Goal: Communication & Community: Answer question/provide support

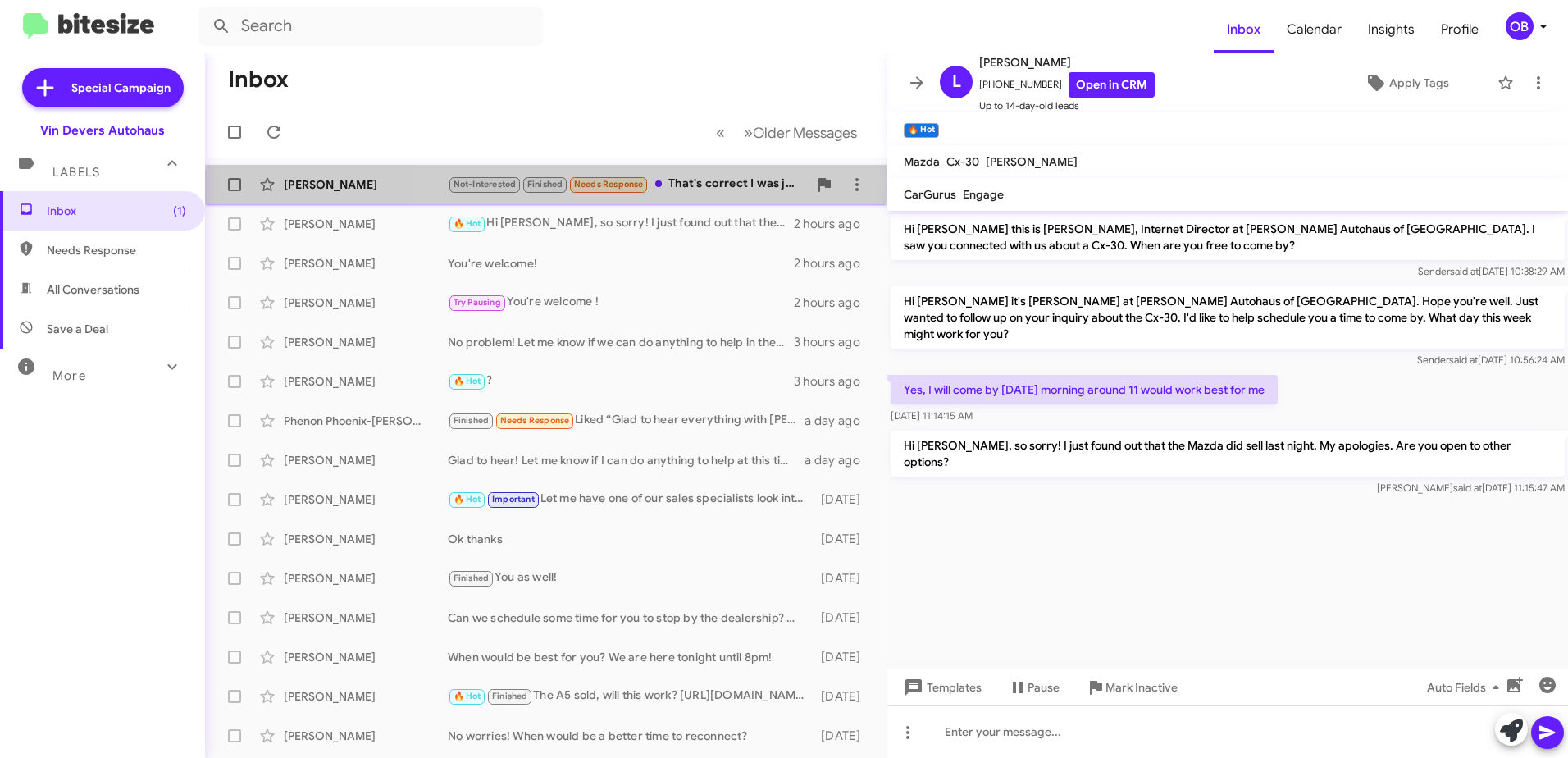
click at [682, 198] on div "[PERSON_NAME] Not-Interested Finished Needs Response That's correct I was just …" at bounding box center [545, 184] width 655 height 33
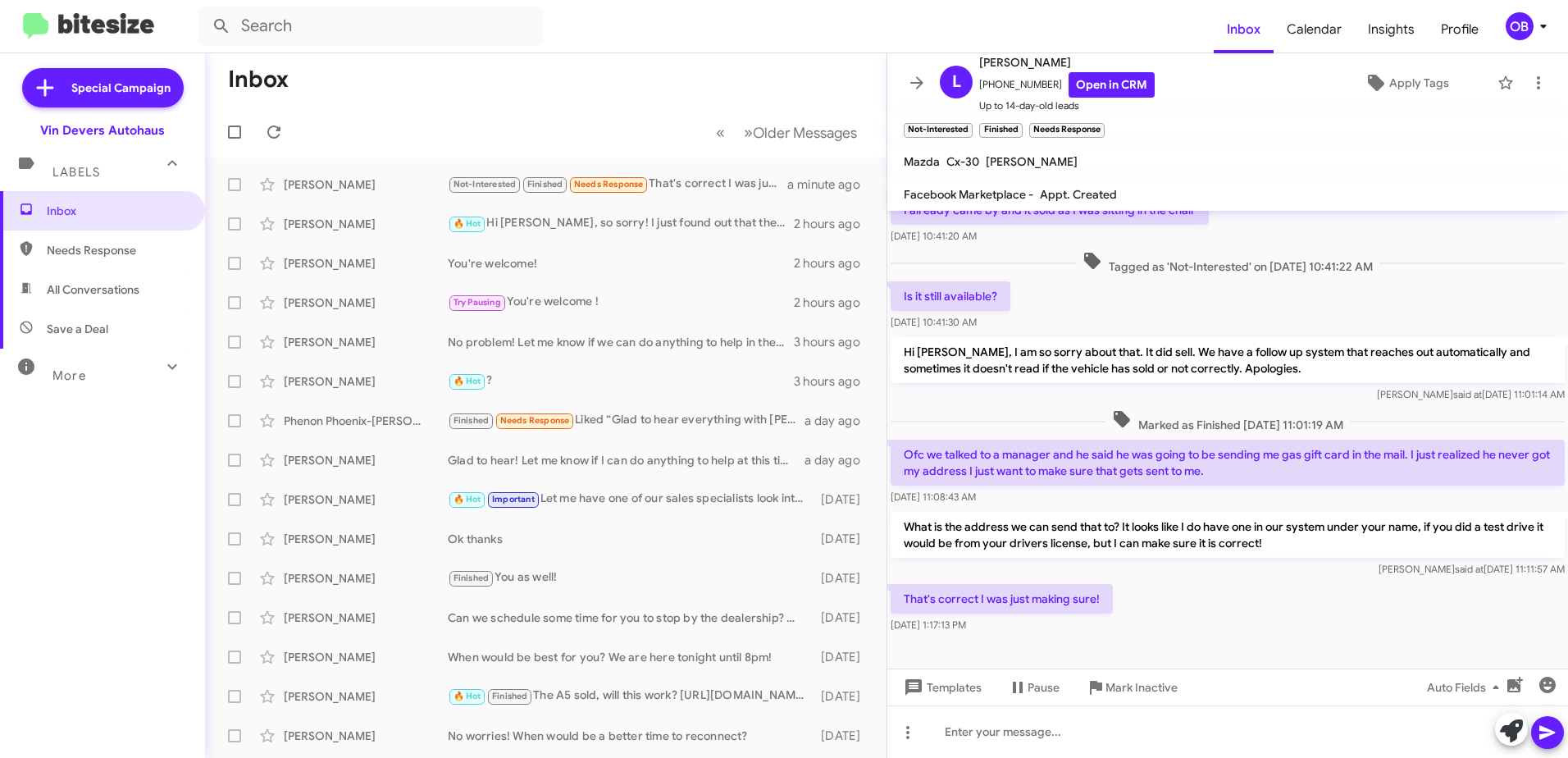
scroll to position [96, 0]
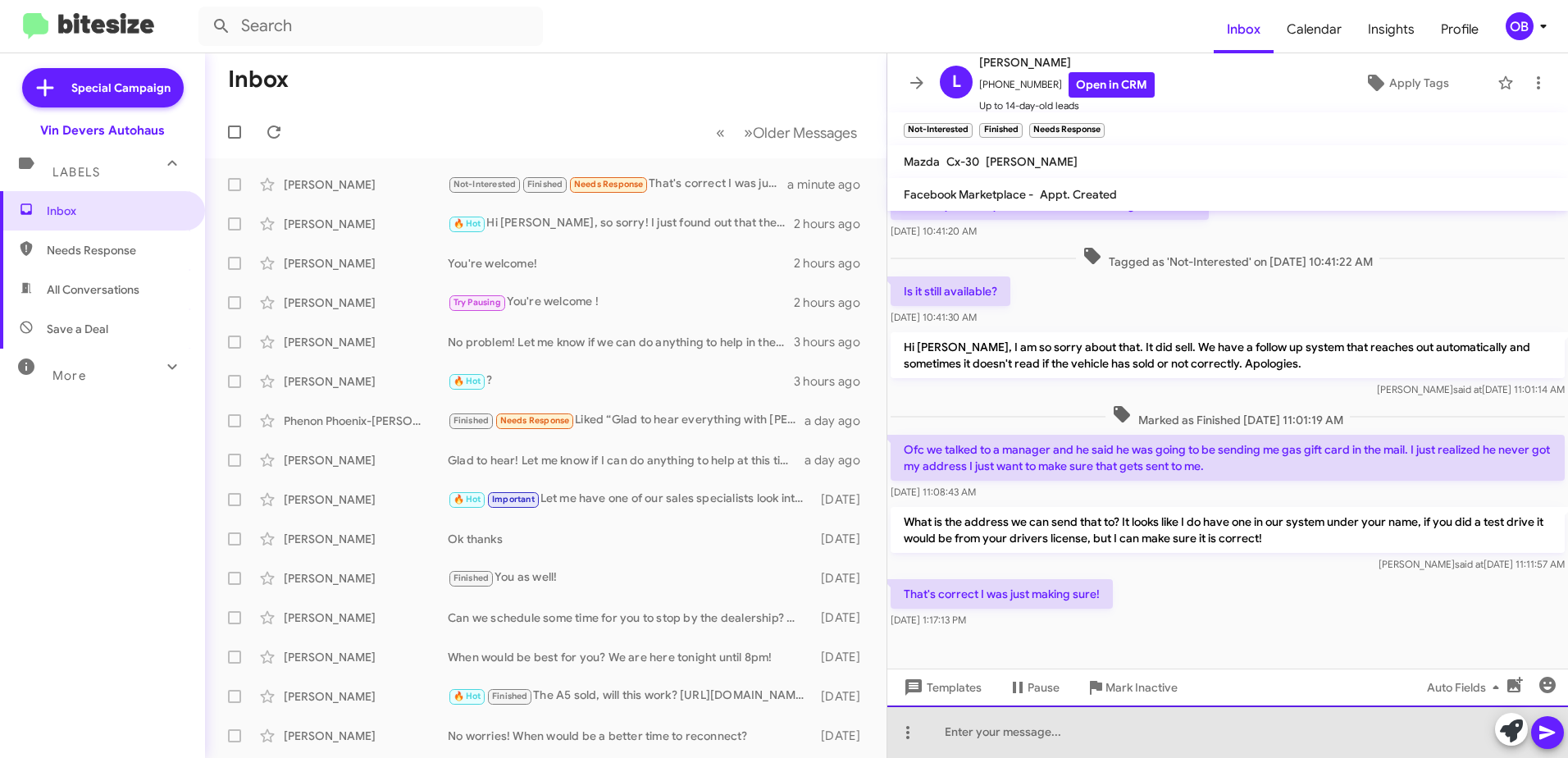
click at [1092, 736] on div at bounding box center [1227, 731] width 681 height 53
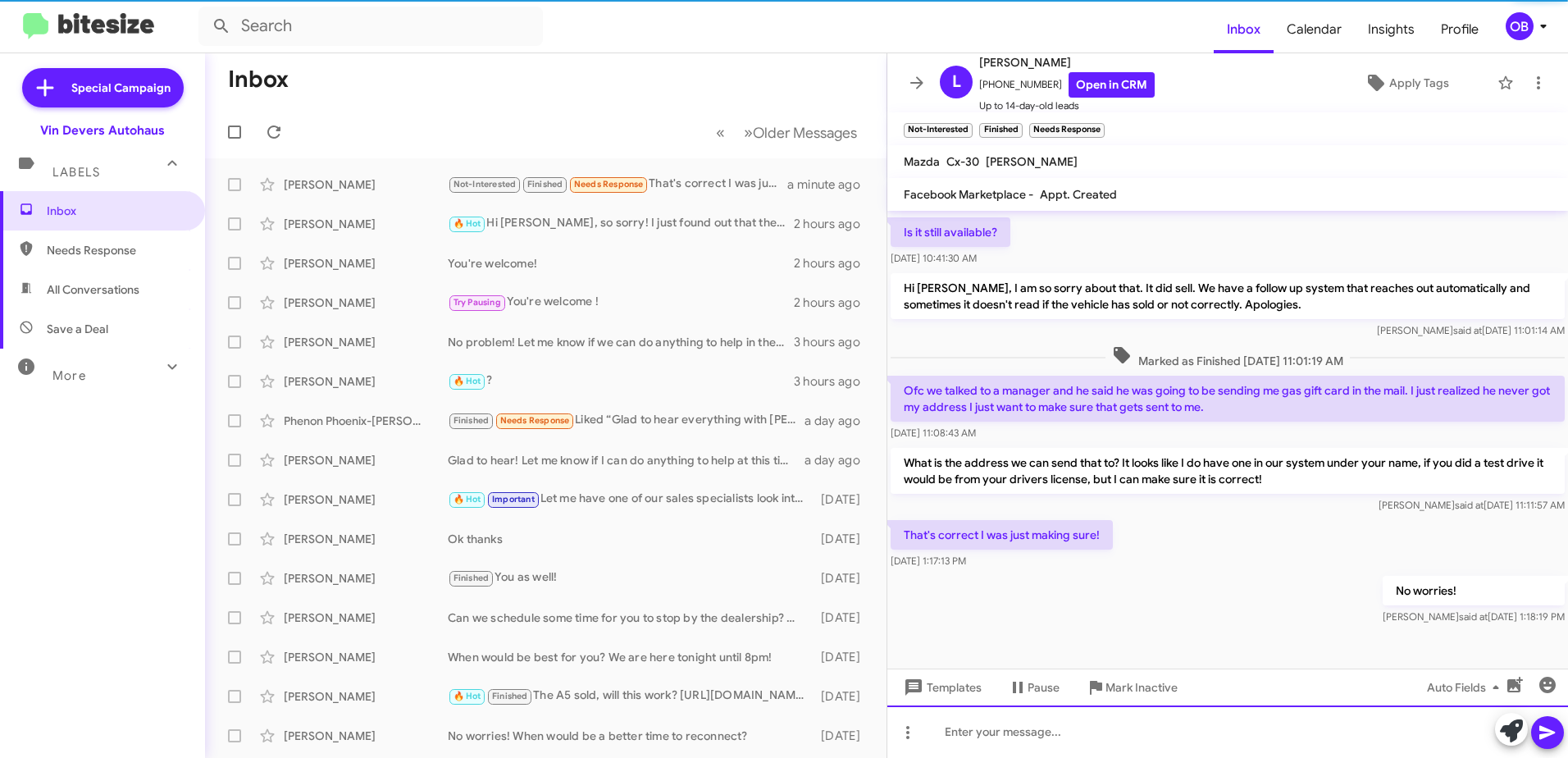
scroll to position [156, 0]
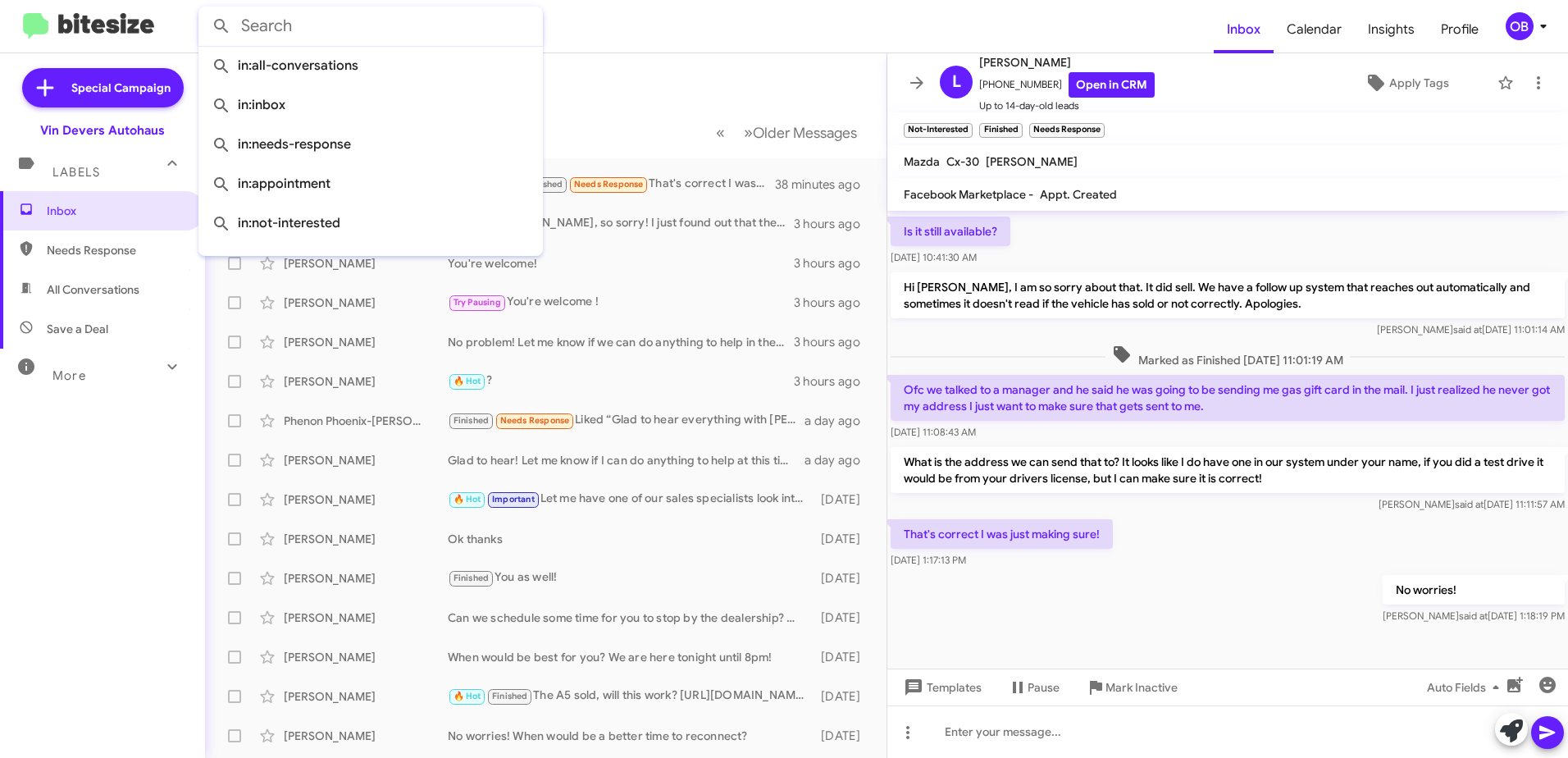
click at [329, 13] on input "text" at bounding box center [371, 26] width 345 height 39
type input "e"
click at [103, 373] on div "More" at bounding box center [86, 369] width 146 height 31
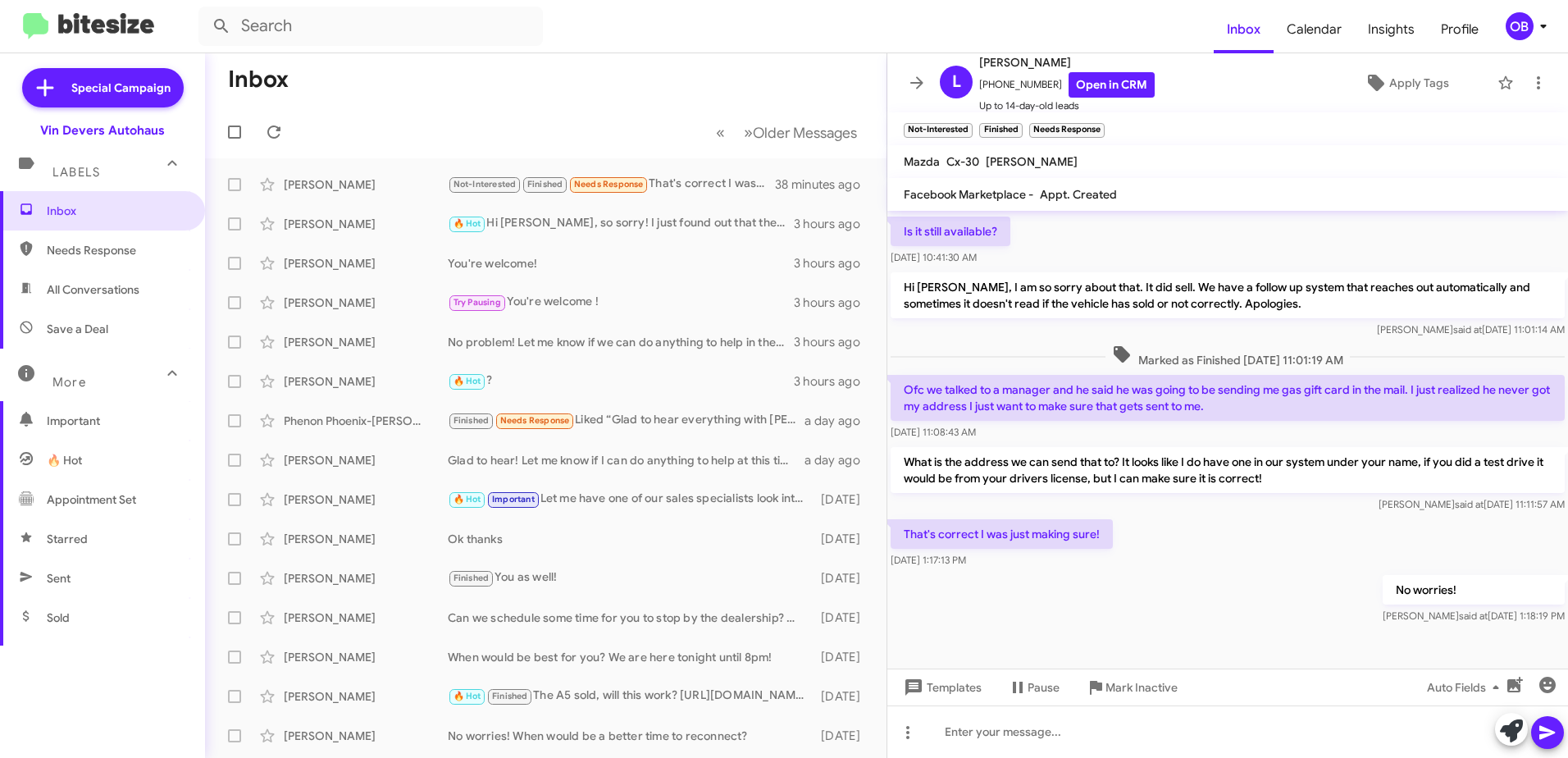
click at [95, 571] on span "Sent" at bounding box center [103, 578] width 205 height 39
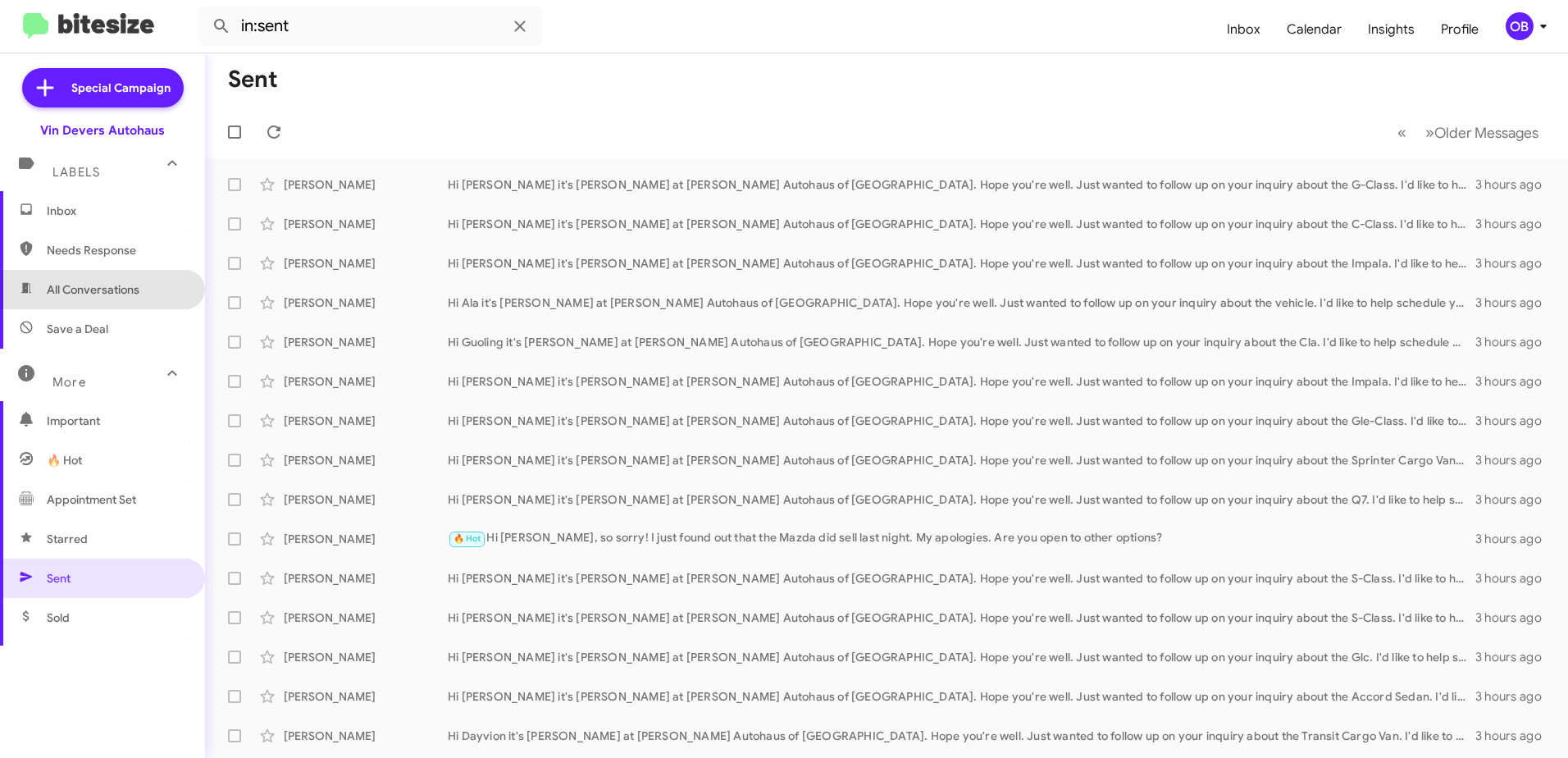
click at [146, 299] on span "All Conversations" at bounding box center [103, 289] width 205 height 39
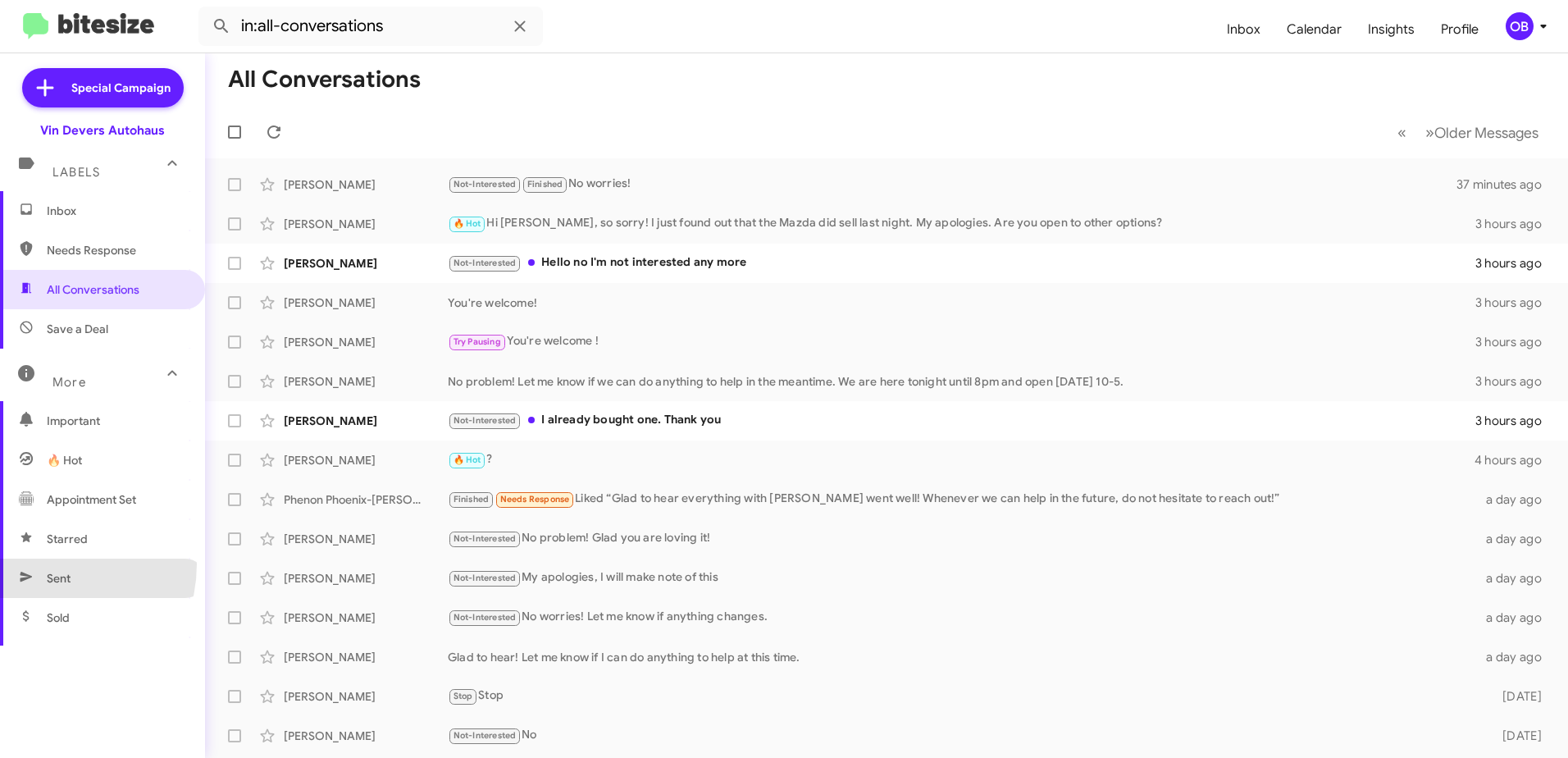
click at [46, 565] on span "Sent" at bounding box center [103, 578] width 205 height 39
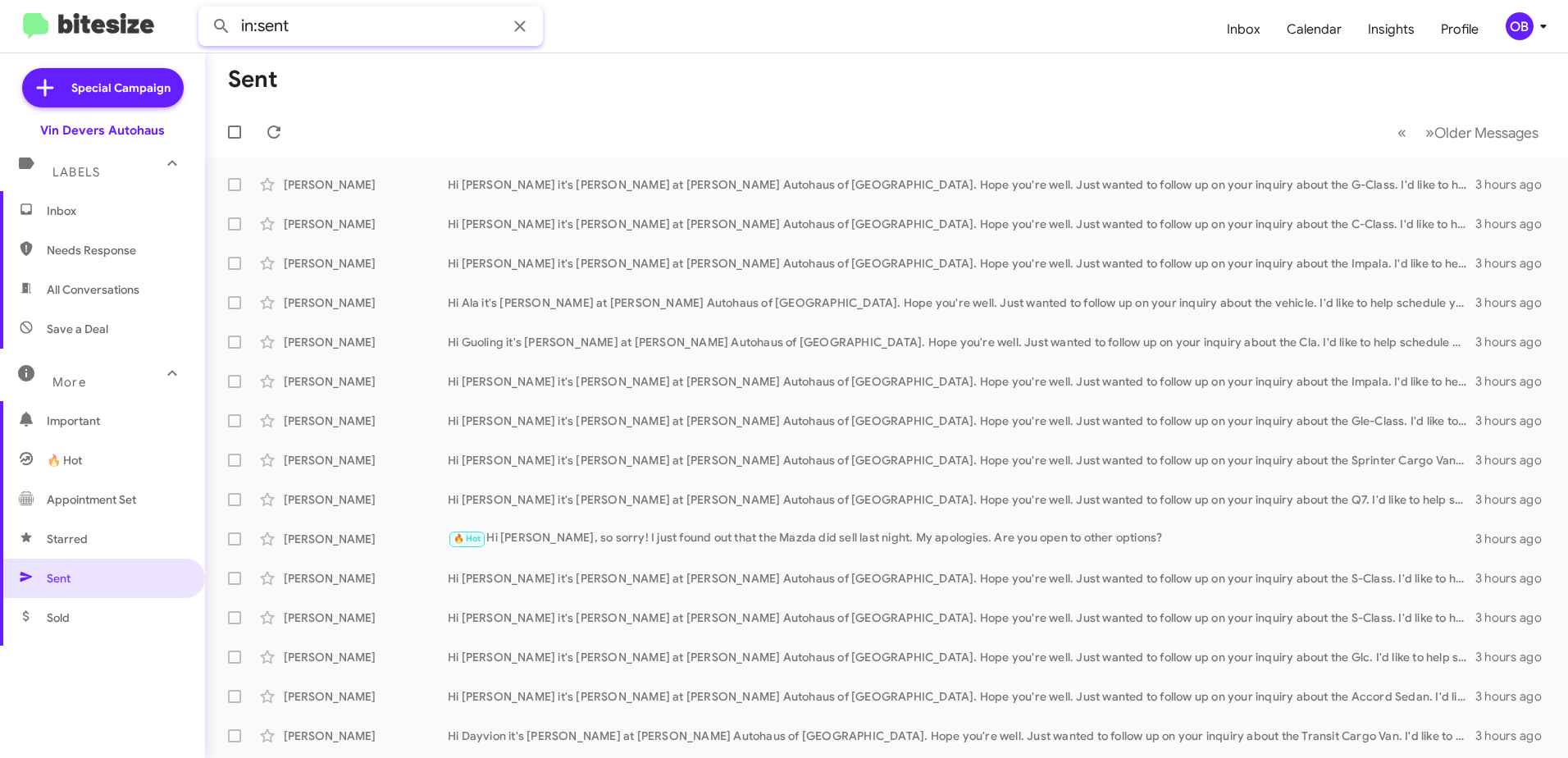
click at [323, 37] on input "in:sent" at bounding box center [371, 26] width 345 height 39
click at [205, 10] on button at bounding box center [222, 26] width 33 height 33
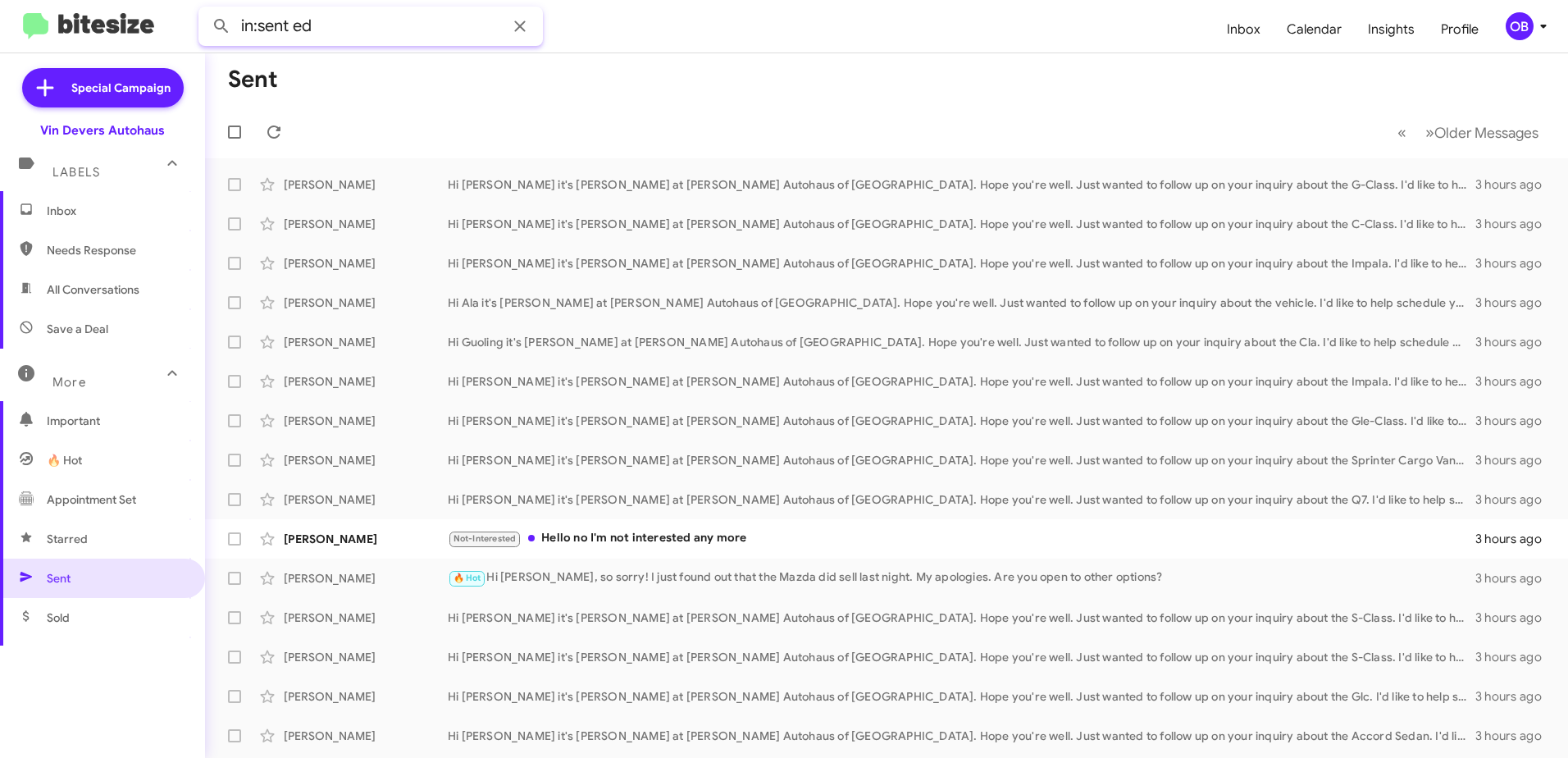
drag, startPoint x: 402, startPoint y: 31, endPoint x: 292, endPoint y: 30, distance: 110.0
click at [292, 30] on input "in:sent ed" at bounding box center [371, 26] width 345 height 39
click at [205, 10] on button at bounding box center [222, 26] width 33 height 33
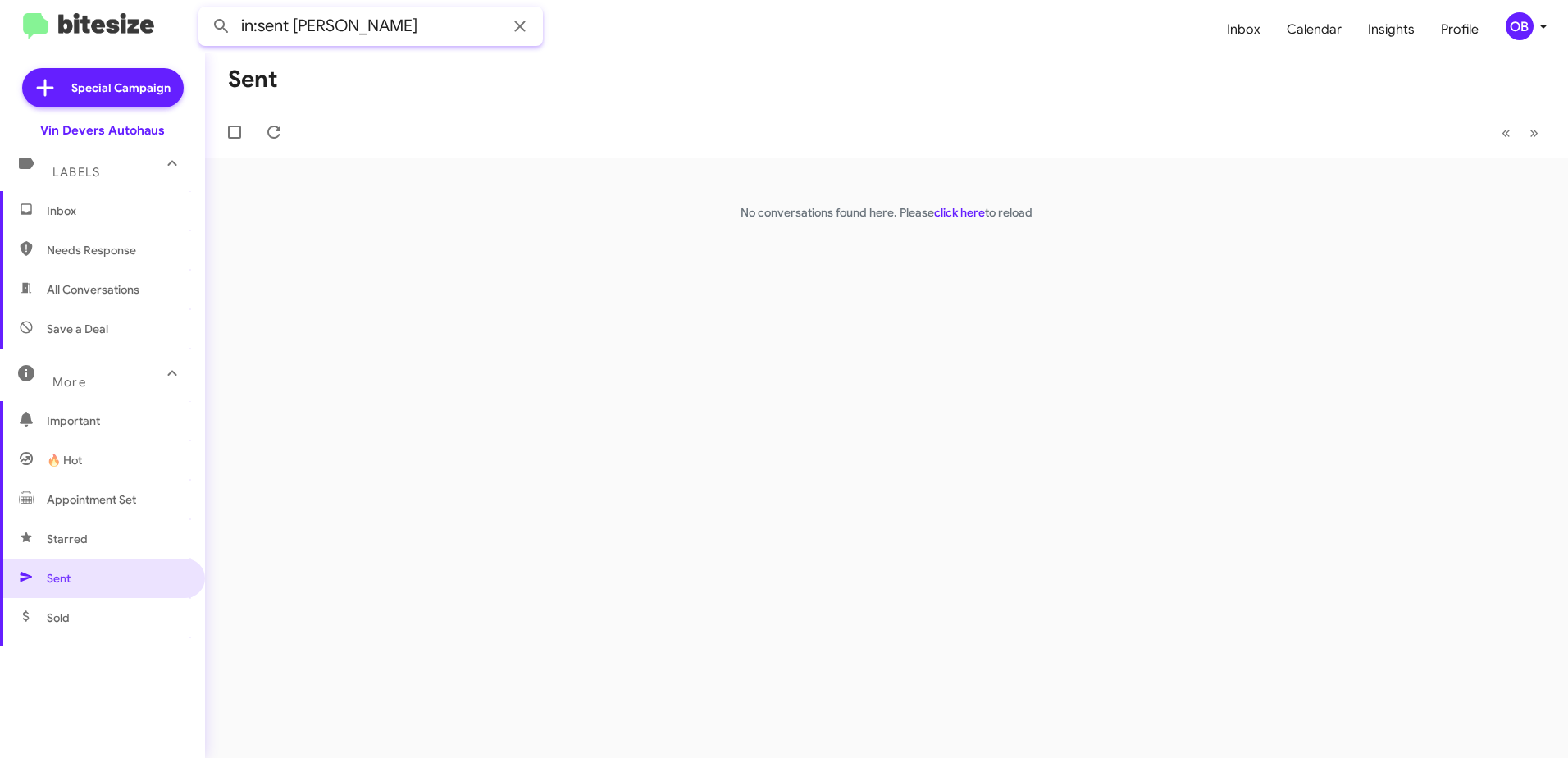
drag, startPoint x: 364, startPoint y: 33, endPoint x: 288, endPoint y: 28, distance: 76.2
click at [288, 28] on input "in:sent [PERSON_NAME]" at bounding box center [371, 26] width 345 height 39
click at [205, 10] on button at bounding box center [222, 26] width 33 height 33
type input "in:sent"
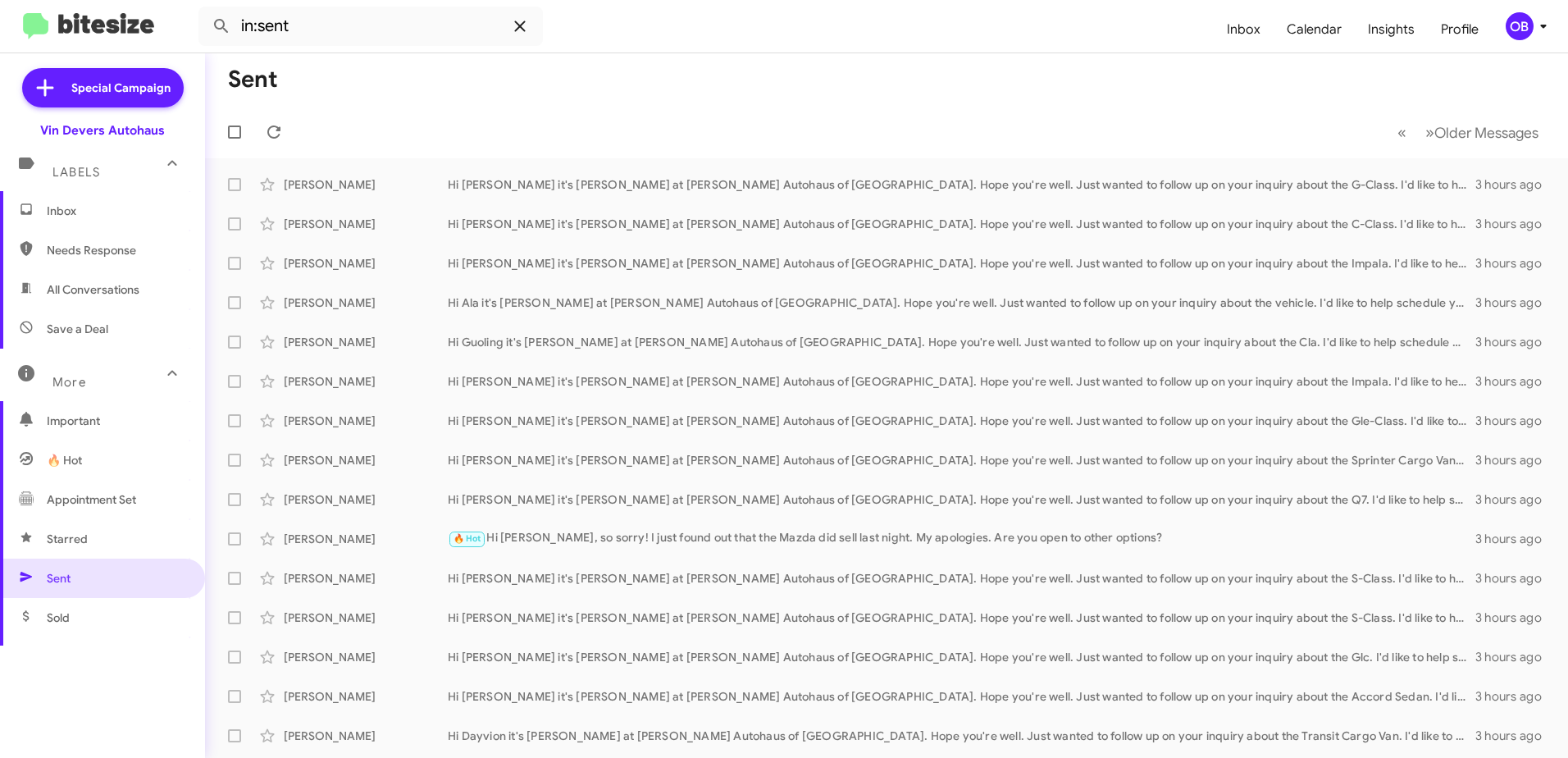
click at [520, 31] on icon at bounding box center [519, 26] width 19 height 19
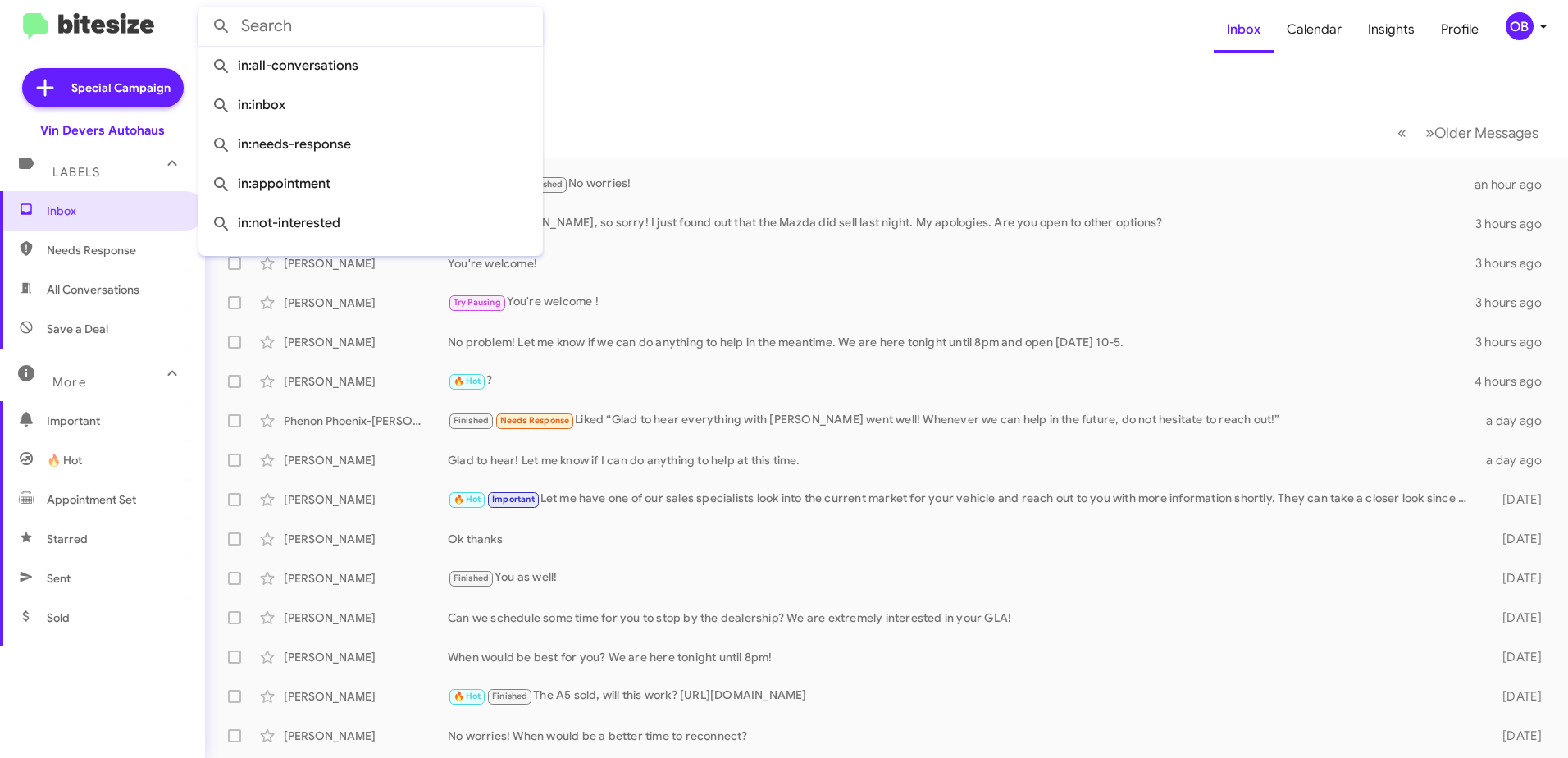
click at [754, 101] on mat-toolbar-row "Inbox" at bounding box center [886, 80] width 1363 height 53
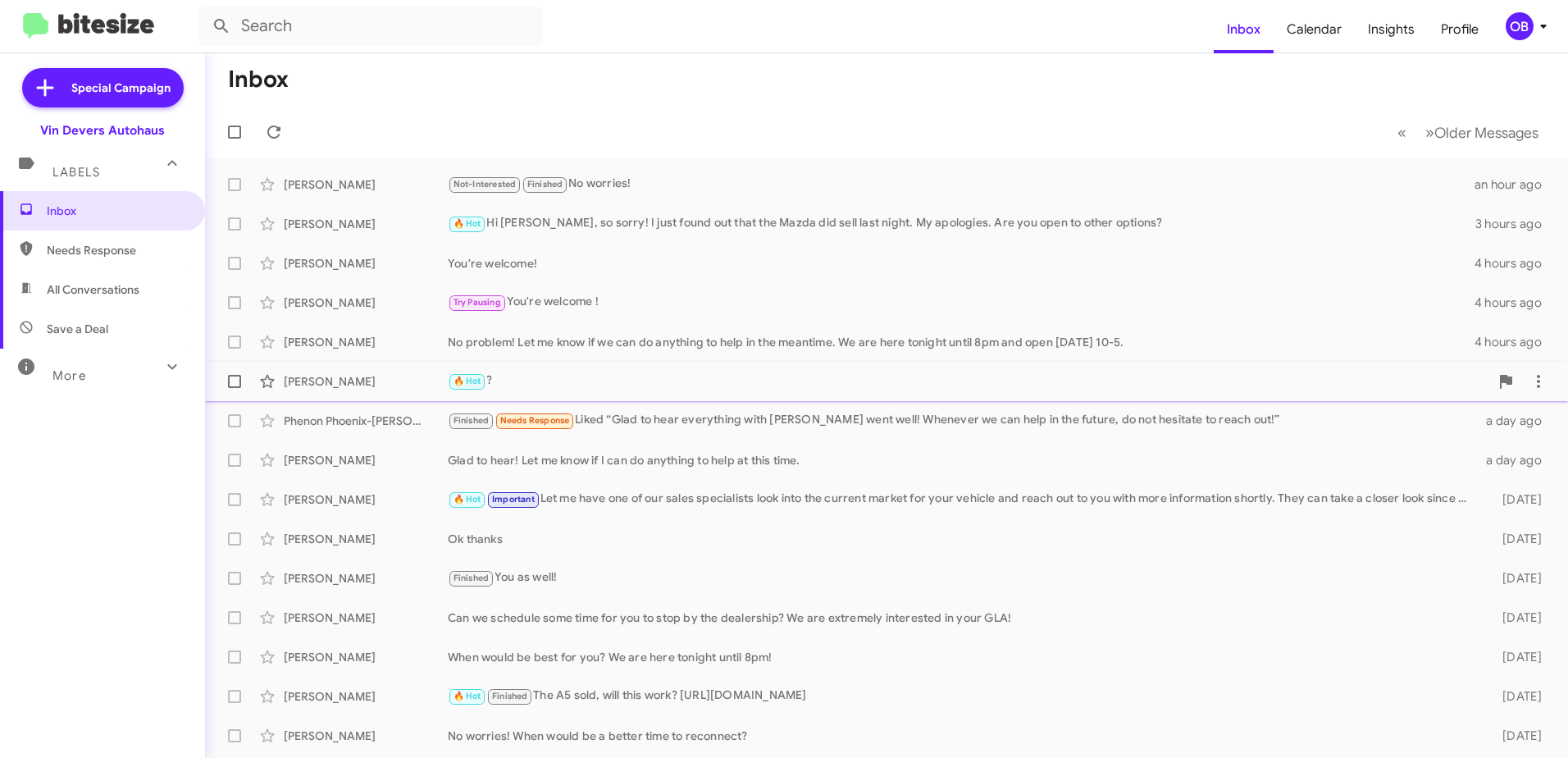
click at [623, 368] on div "Tyler Scherting 🔥 Hot ? 5 hours ago" at bounding box center [886, 381] width 1337 height 33
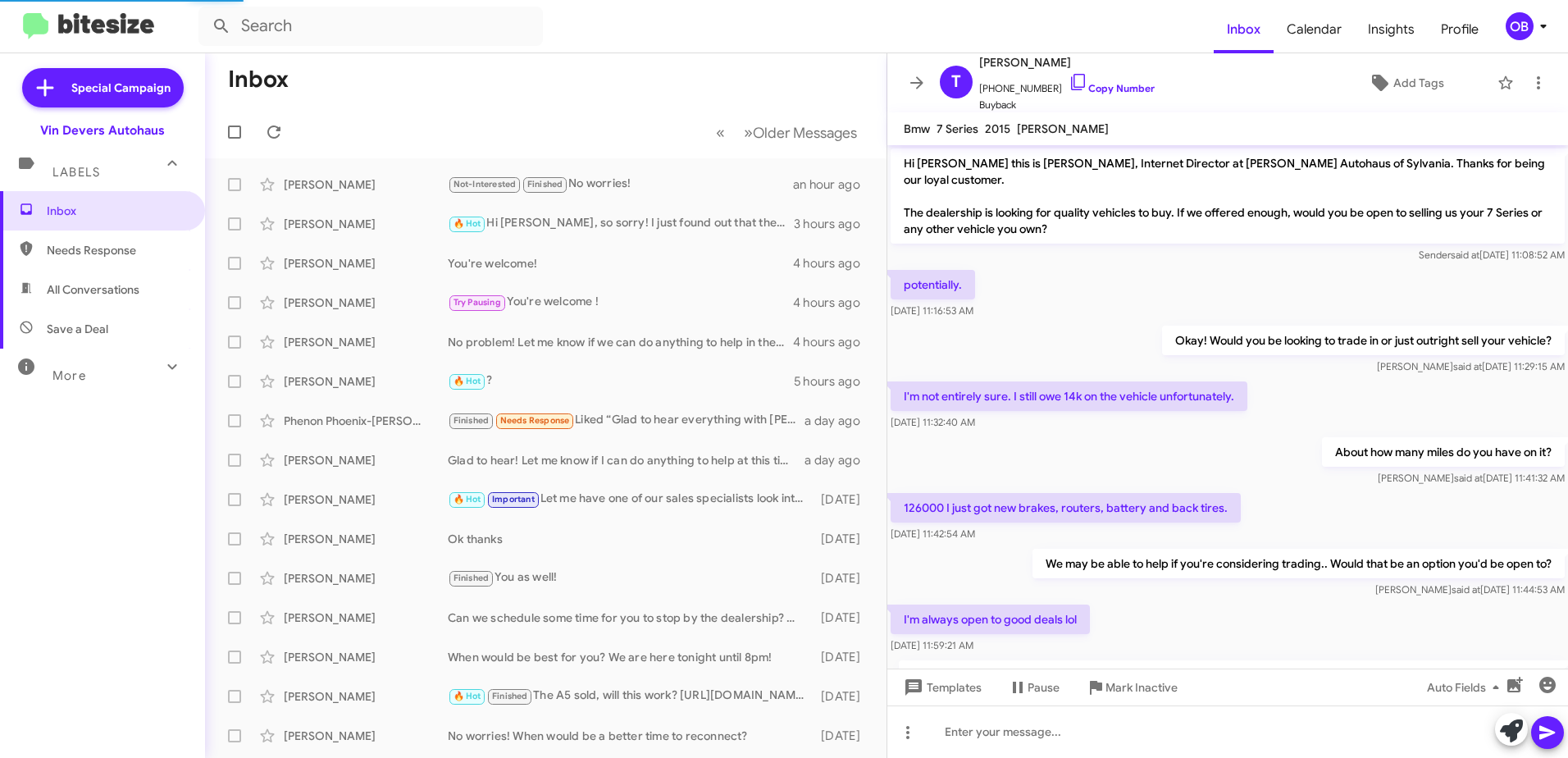
scroll to position [441, 0]
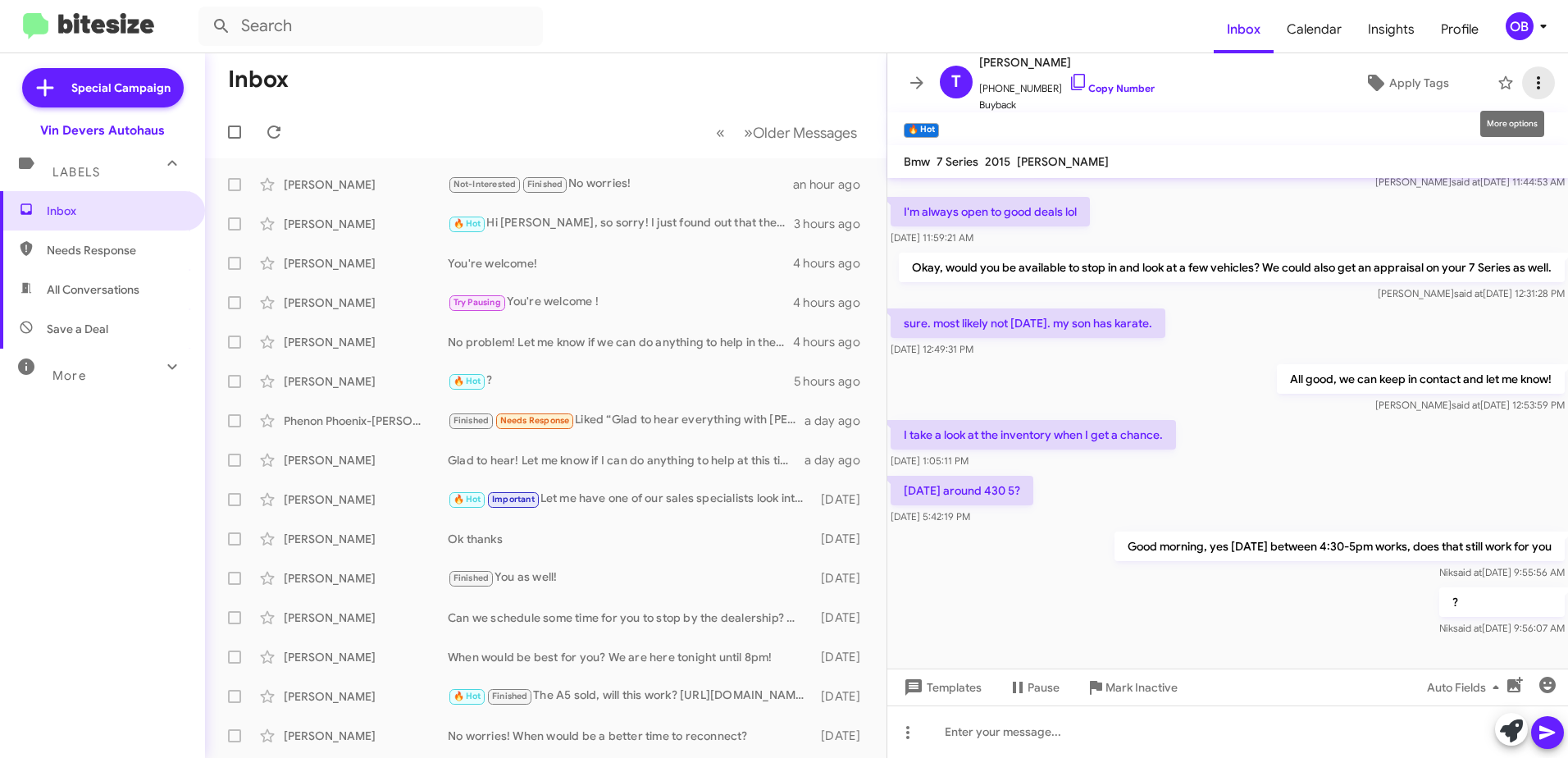
click at [1536, 82] on icon at bounding box center [1537, 83] width 3 height 13
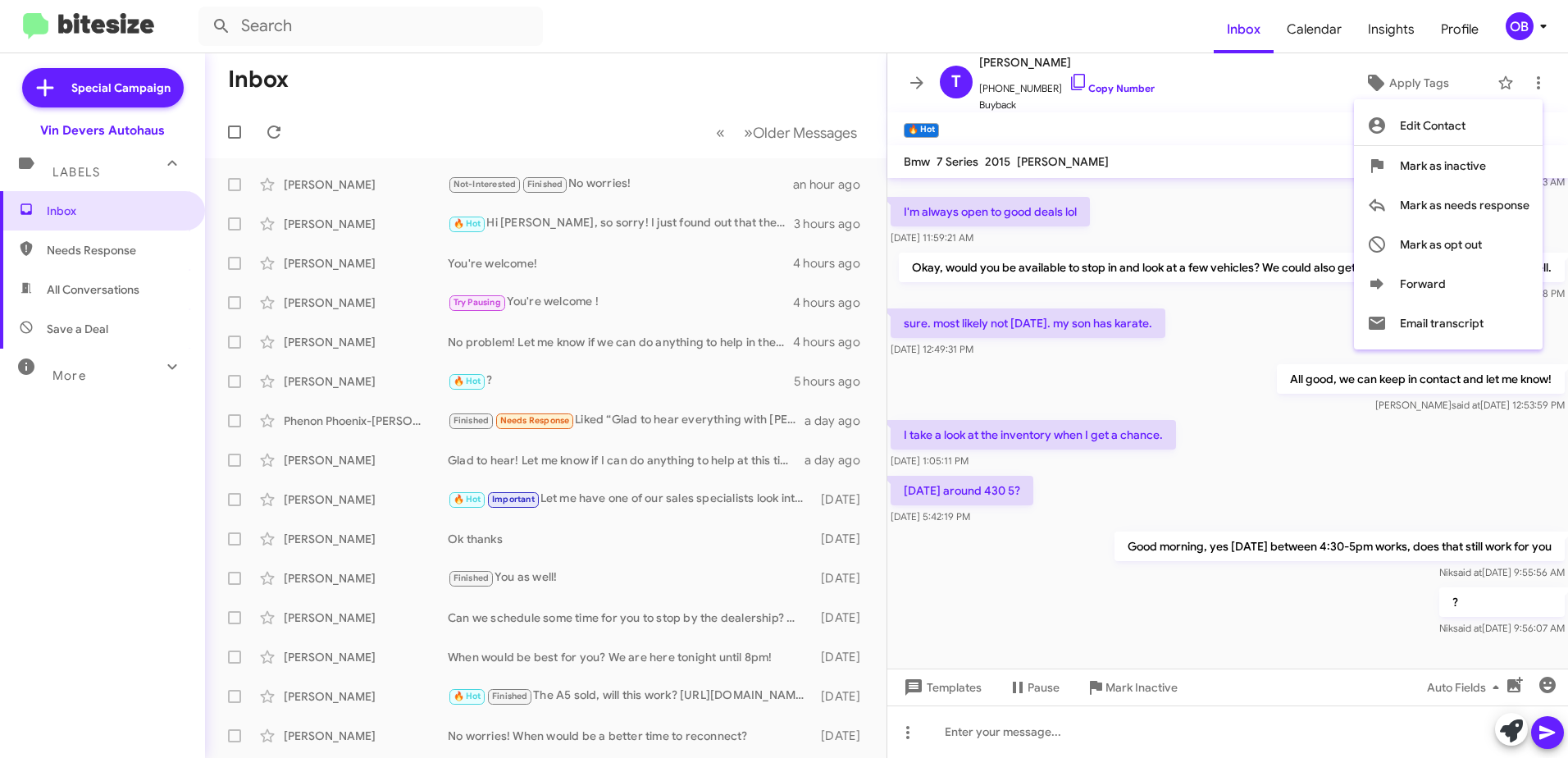
click at [1253, 84] on div at bounding box center [784, 379] width 1568 height 758
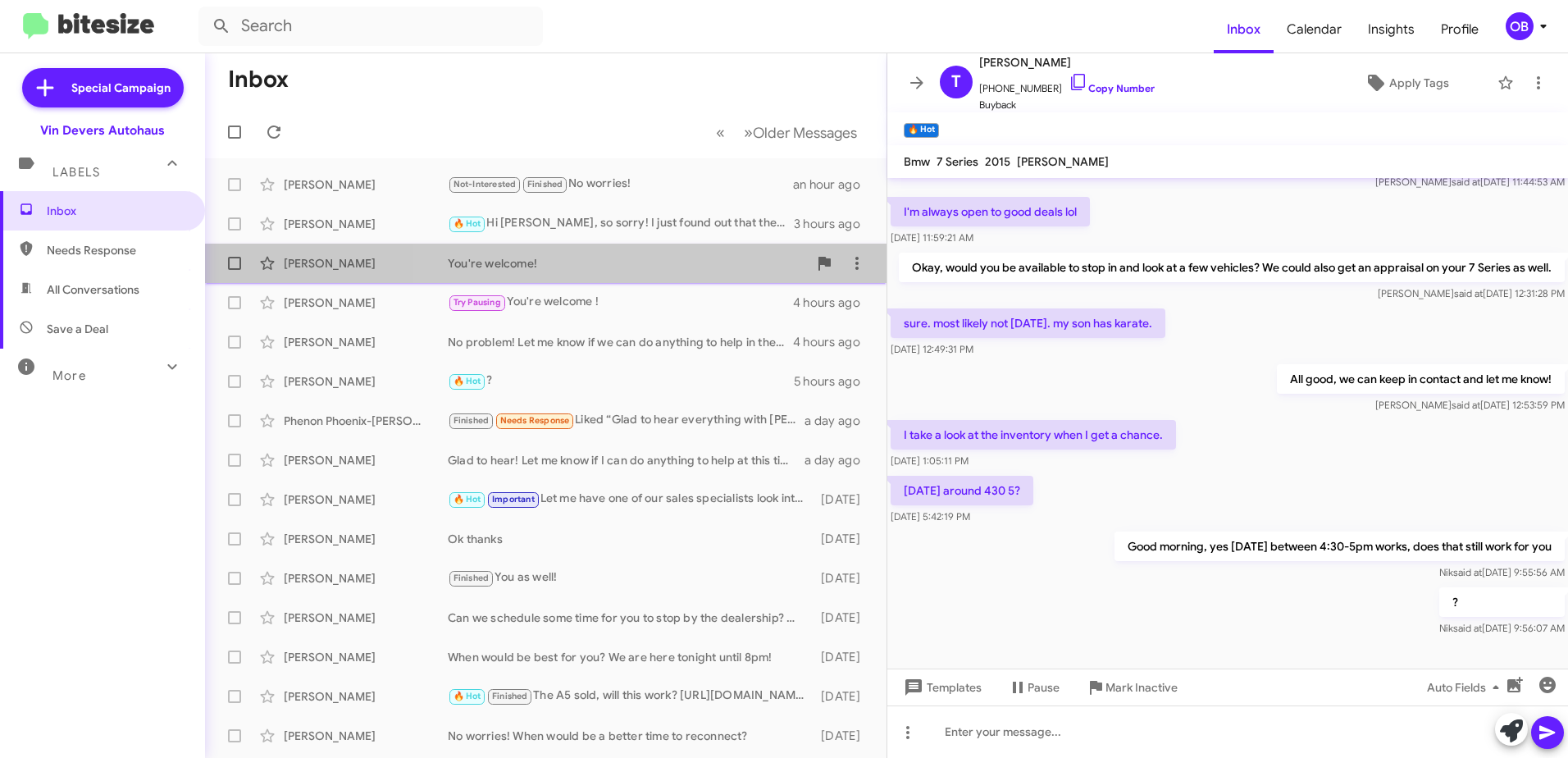
click at [654, 260] on div "You're welcome!" at bounding box center [627, 263] width 360 height 16
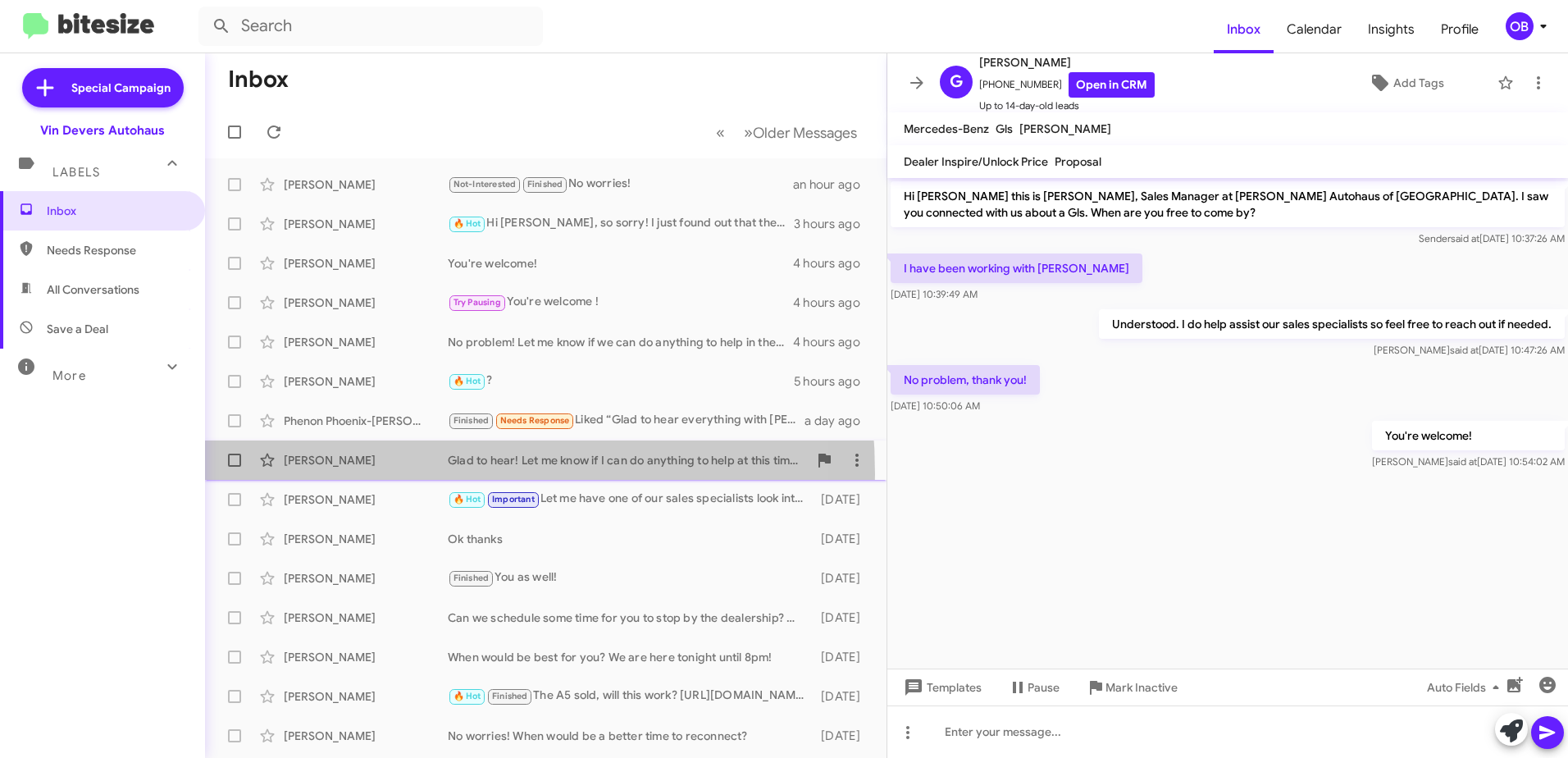
click at [330, 475] on div "Jeff Szkutnik Glad to hear! Let me know if I can do anything to help at this ti…" at bounding box center [545, 460] width 655 height 33
